Goal: Task Accomplishment & Management: Manage account settings

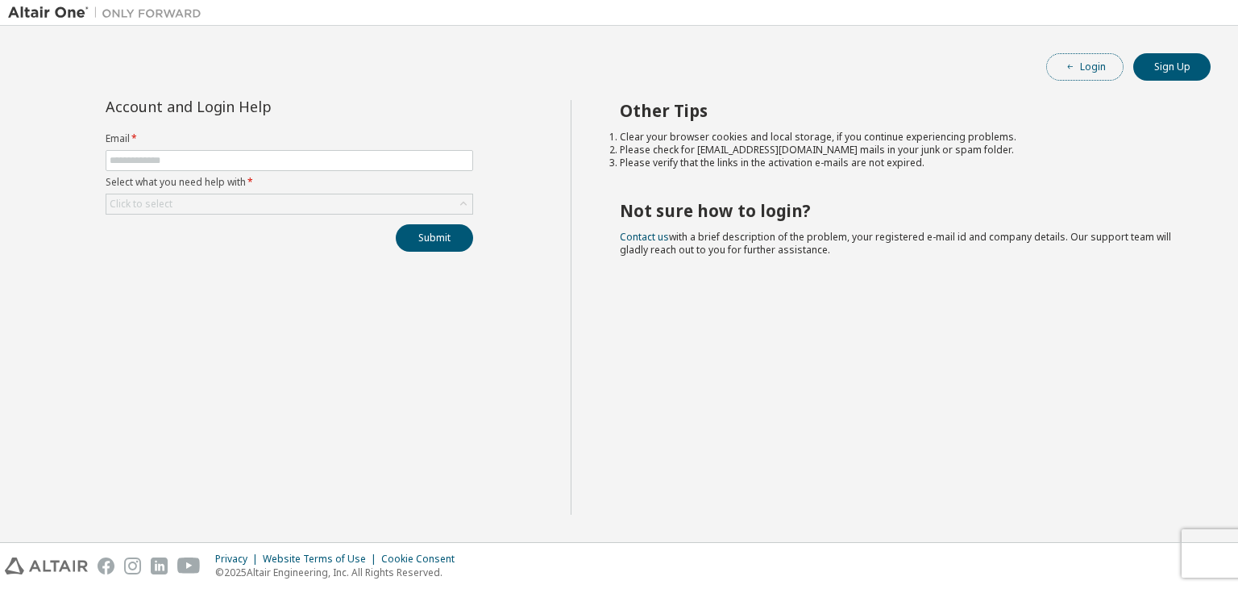
click at [1103, 75] on button "Login" at bounding box center [1085, 66] width 77 height 27
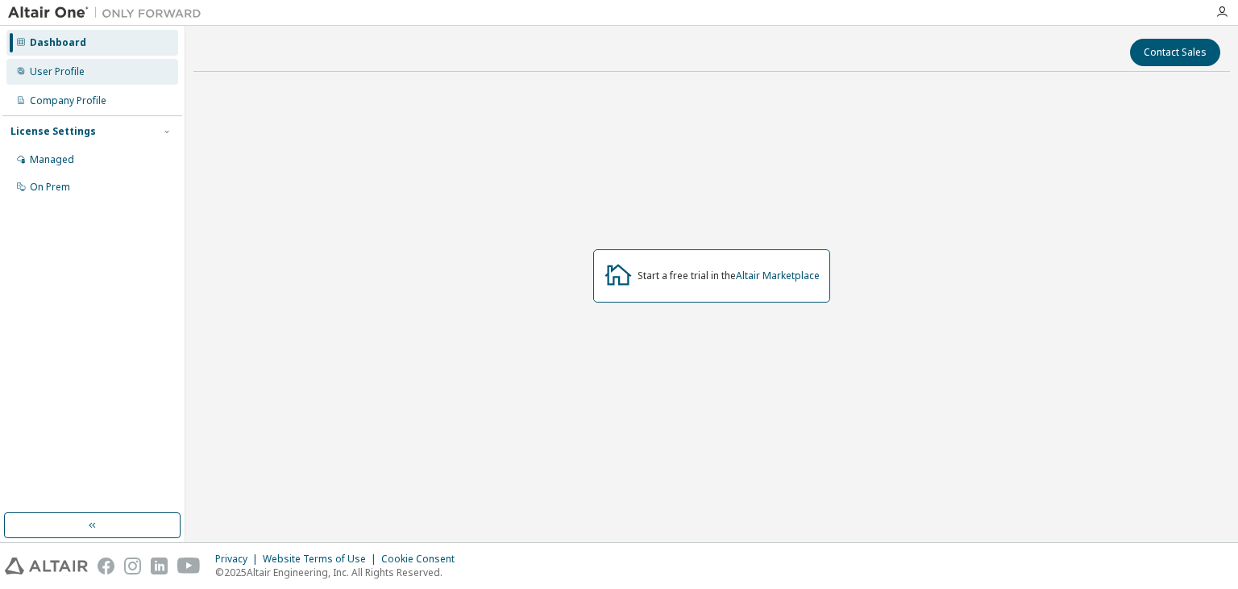
click at [20, 77] on div at bounding box center [21, 71] width 10 height 13
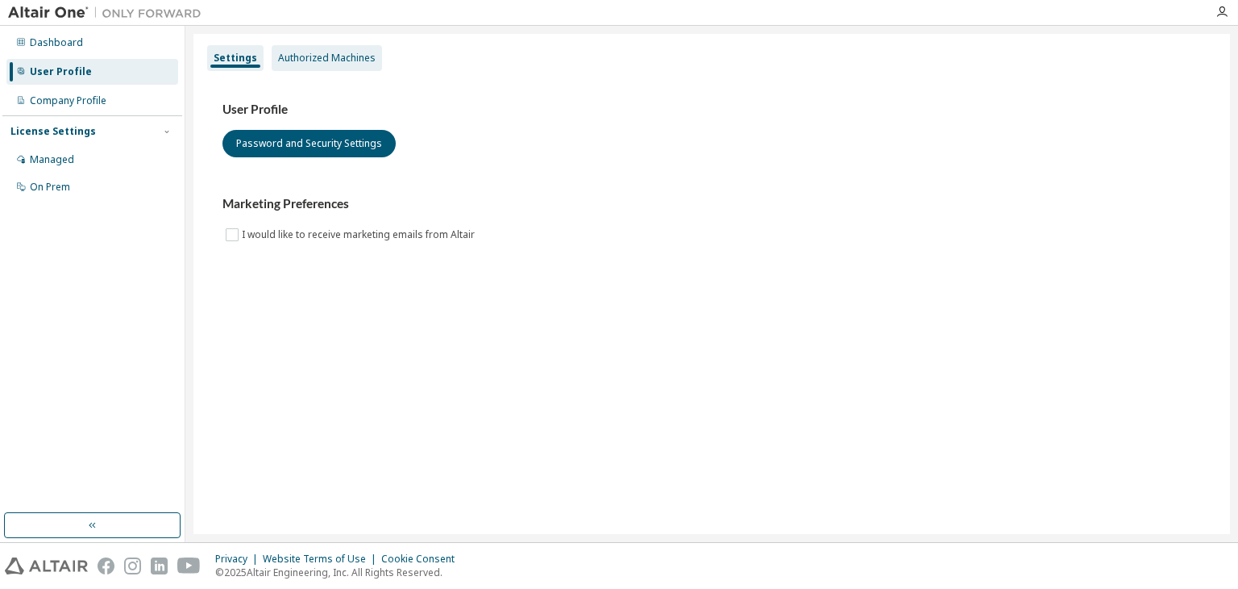
click at [339, 53] on div "Authorized Machines" at bounding box center [327, 58] width 98 height 13
